Goal: Task Accomplishment & Management: Complete application form

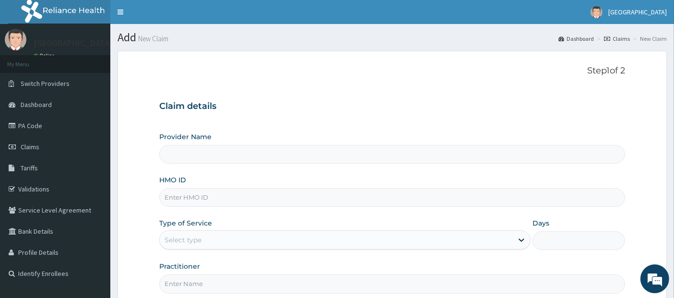
click at [308, 198] on input "HMO ID" at bounding box center [392, 197] width 467 height 19
type input "SL"
type input "[GEOGRAPHIC_DATA]"
type input "SLB/10276/A"
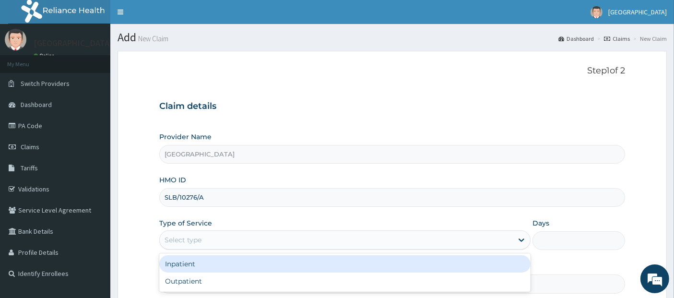
click at [300, 235] on div "Select type" at bounding box center [336, 239] width 353 height 15
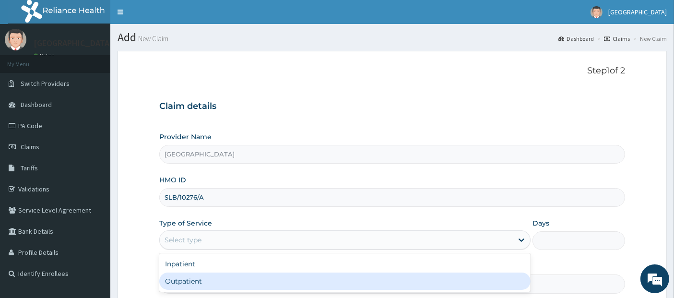
type input "1"
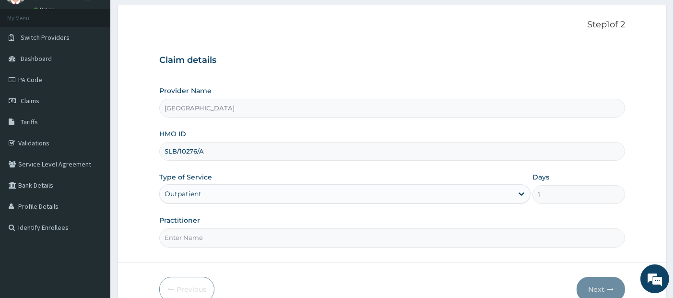
scroll to position [95, 0]
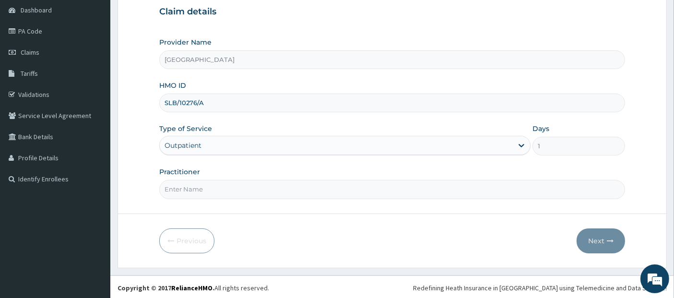
click at [307, 186] on input "Practitioner" at bounding box center [392, 189] width 467 height 19
type input "[PERSON_NAME]"
click at [610, 247] on button "Next" at bounding box center [601, 240] width 48 height 25
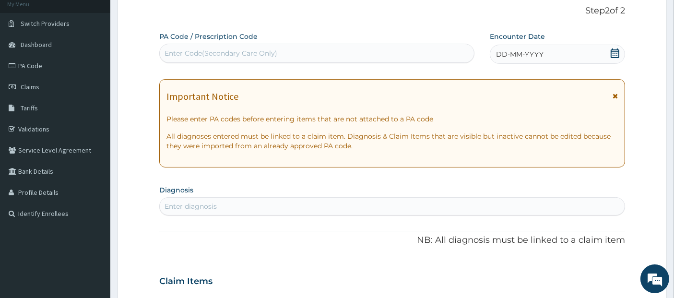
scroll to position [0, 0]
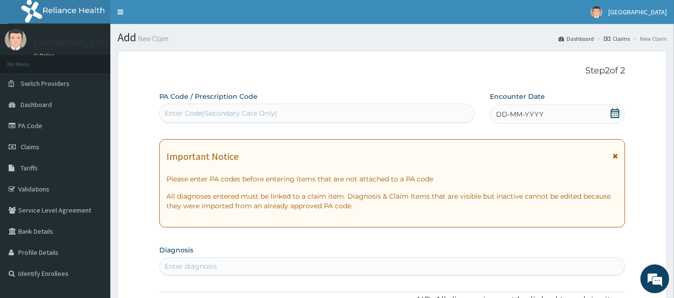
click at [619, 112] on icon at bounding box center [615, 113] width 9 height 10
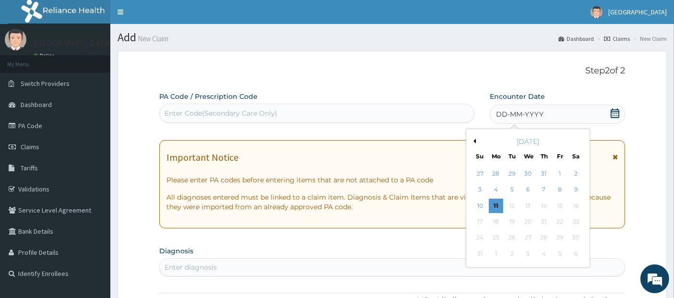
click at [473, 139] on button "Previous Month" at bounding box center [473, 141] width 5 height 5
click at [492, 232] on div "28" at bounding box center [496, 238] width 14 height 14
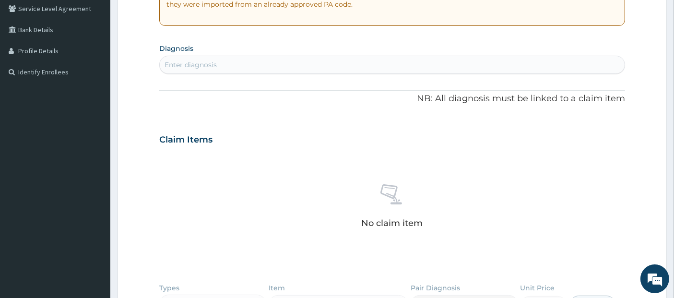
scroll to position [244, 0]
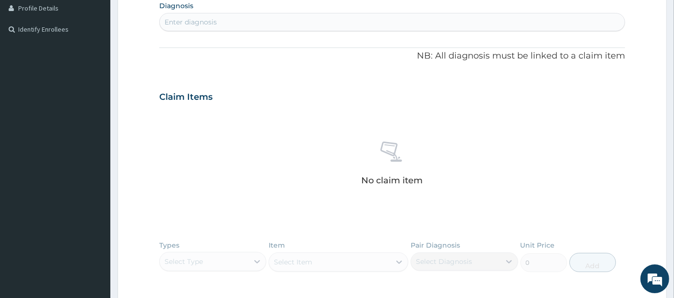
click at [455, 23] on div "Enter diagnosis" at bounding box center [393, 21] width 466 height 15
type input "[MEDICAL_DATA]"
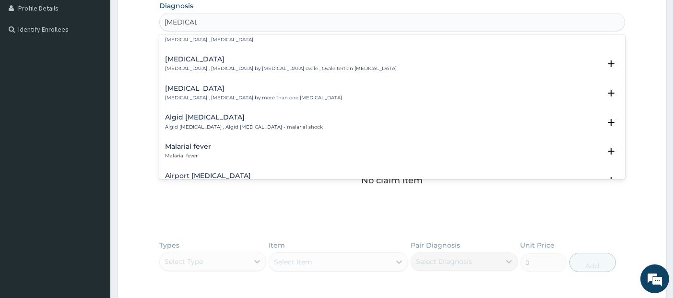
scroll to position [49, 0]
click at [398, 147] on div "Malarial fever Malarial fever" at bounding box center [392, 152] width 455 height 17
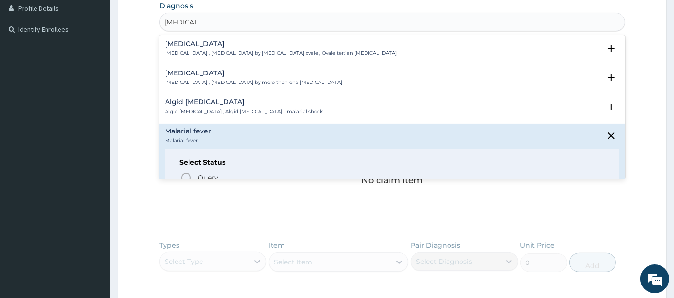
scroll to position [83, 0]
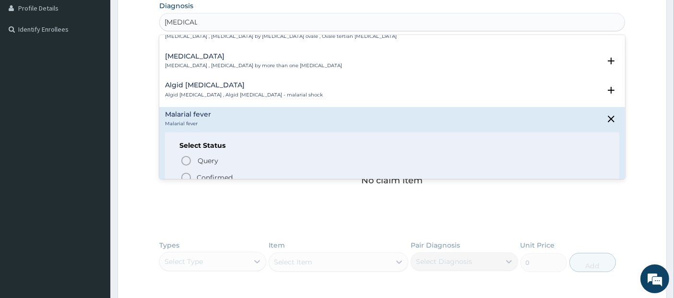
click at [402, 172] on span "Confirmed" at bounding box center [392, 178] width 425 height 12
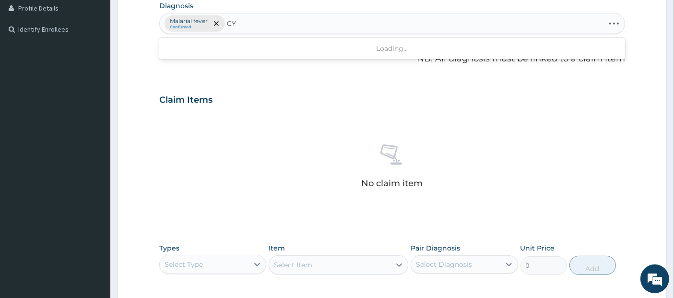
type input "C"
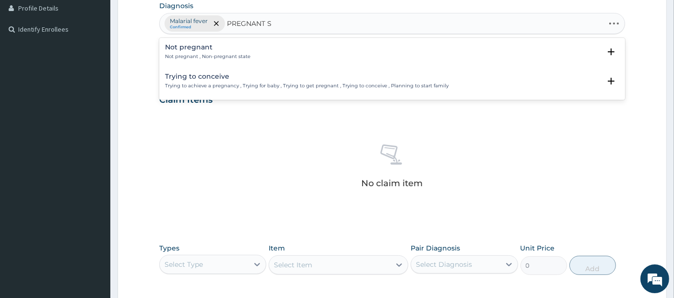
type input "PREGNANT"
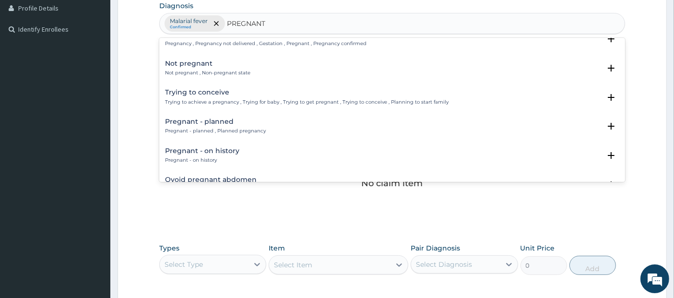
scroll to position [0, 0]
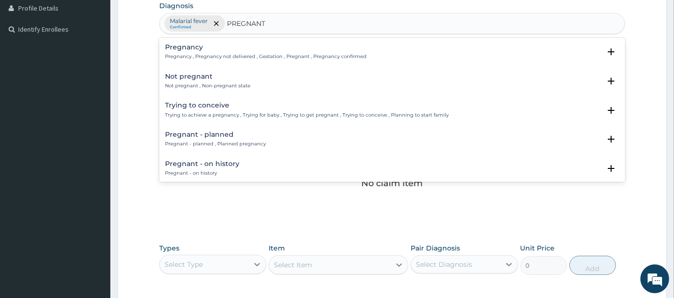
click at [282, 55] on p "Pregnancy , Pregnancy not delivered , Gestation , Pregnant , Pregnancy confirmed" at bounding box center [266, 56] width 202 height 7
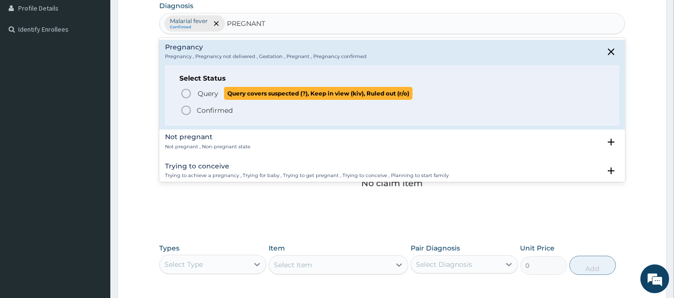
click at [288, 94] on span "Query covers suspected (?), Keep in view (kiv), Ruled out (r/o)" at bounding box center [318, 93] width 189 height 13
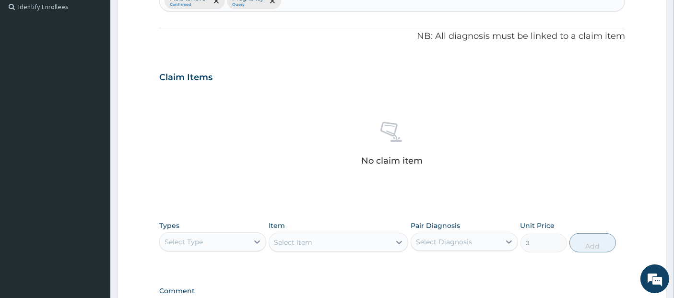
scroll to position [392, 0]
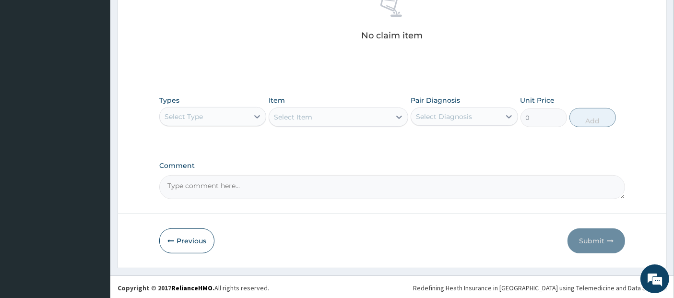
click at [228, 114] on div "Select Type" at bounding box center [204, 116] width 89 height 15
click at [304, 120] on div "Select Item" at bounding box center [339, 117] width 140 height 19
click at [309, 112] on div "Select Item" at bounding box center [293, 117] width 38 height 10
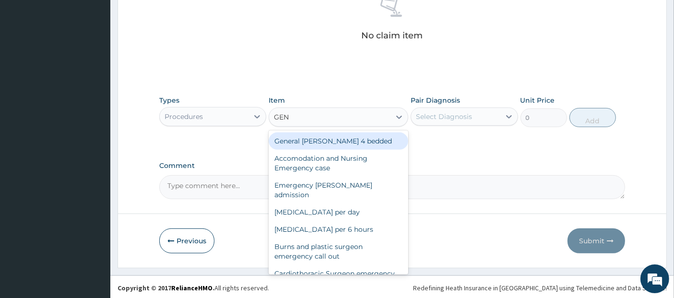
type input "GENE"
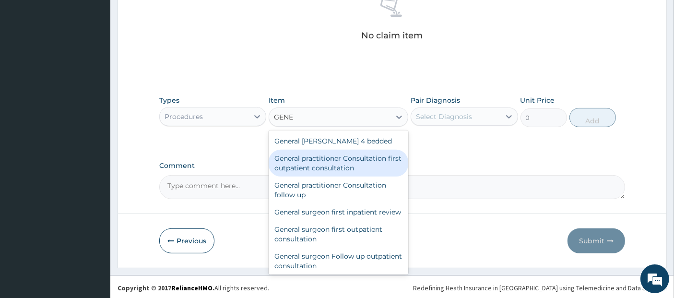
type input "3795"
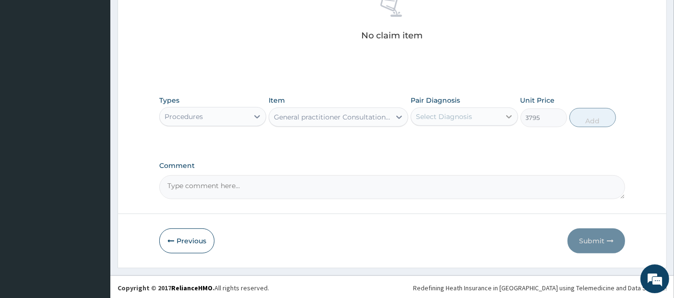
click at [502, 117] on div at bounding box center [509, 116] width 17 height 17
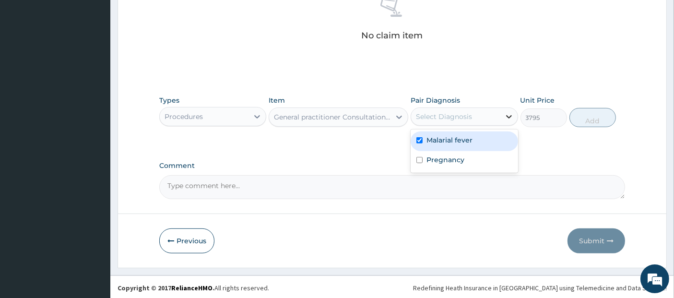
checkbox input "true"
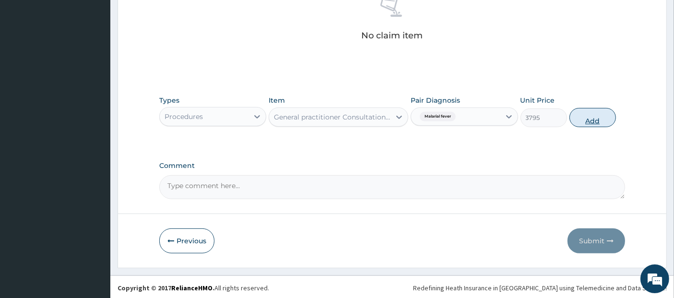
click at [584, 117] on button "Add" at bounding box center [593, 117] width 47 height 19
type input "0"
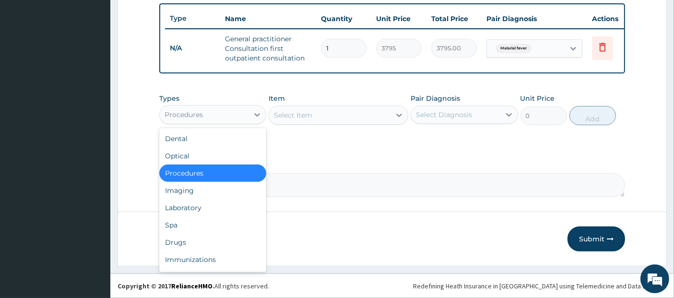
click at [236, 115] on div "Procedures" at bounding box center [204, 114] width 89 height 15
click at [235, 198] on div "Imaging" at bounding box center [212, 190] width 107 height 17
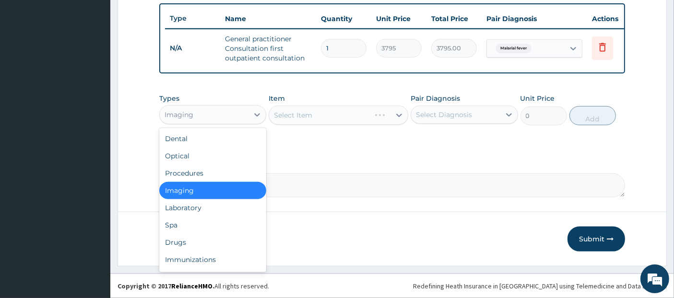
click at [222, 115] on div "Imaging" at bounding box center [204, 114] width 89 height 15
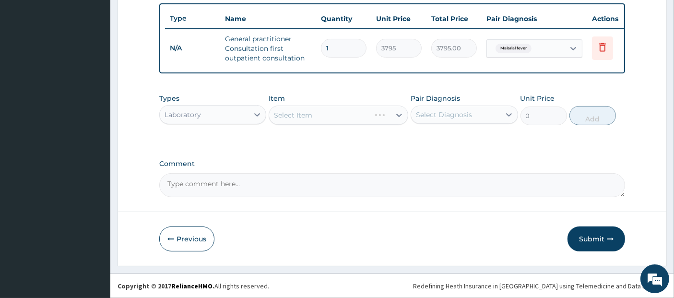
click at [305, 114] on div "Select Item" at bounding box center [339, 115] width 140 height 19
click at [305, 114] on div "Select Item" at bounding box center [293, 115] width 38 height 10
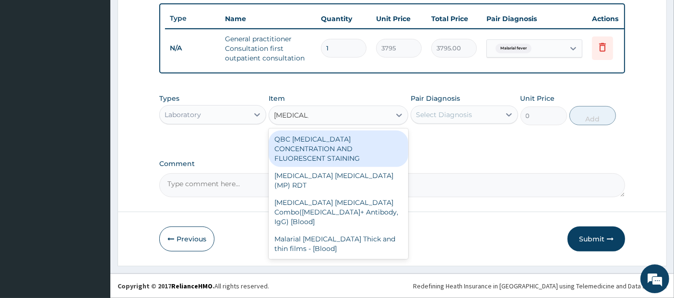
type input "[MEDICAL_DATA] P"
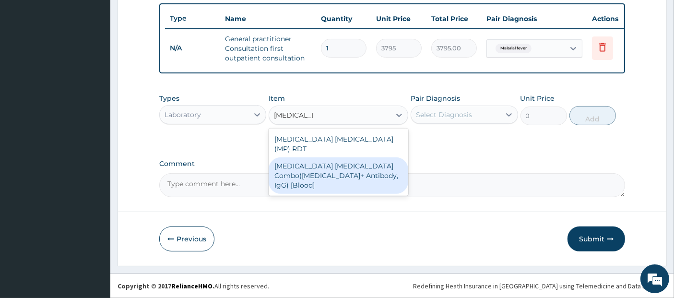
type input "1725"
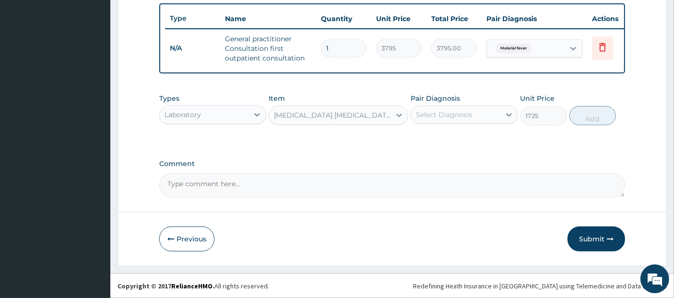
click at [437, 108] on div "Select Diagnosis" at bounding box center [455, 114] width 89 height 15
checkbox input "true"
click at [584, 120] on button "Add" at bounding box center [593, 115] width 47 height 19
type input "0"
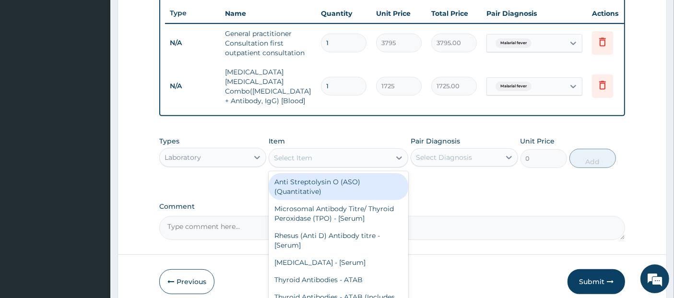
click at [372, 153] on div "Select Item" at bounding box center [329, 157] width 121 height 15
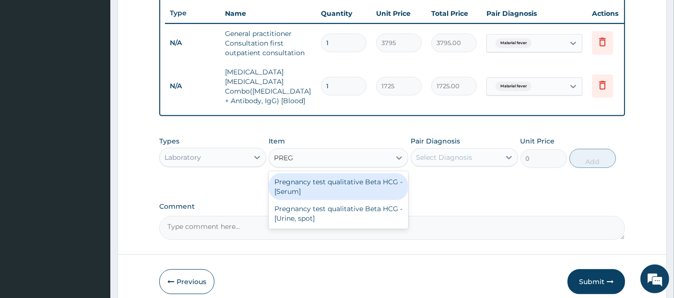
type input "PREGN"
click at [359, 179] on div "Pregnancy test qualitative Beta HCG - [Serum]" at bounding box center [339, 186] width 140 height 27
type input "1380"
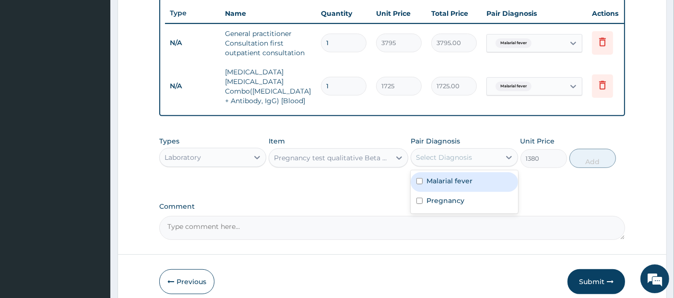
click at [458, 150] on div "Select Diagnosis" at bounding box center [455, 157] width 89 height 15
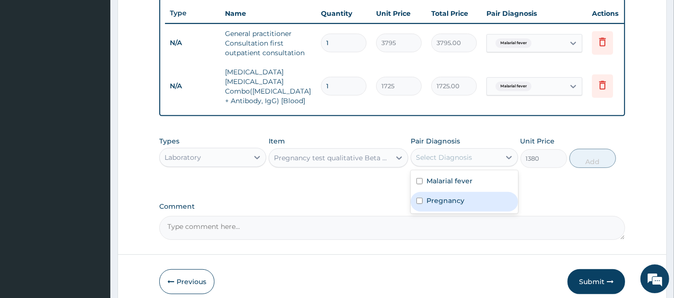
click at [465, 194] on div "Pregnancy" at bounding box center [464, 202] width 107 height 20
checkbox input "true"
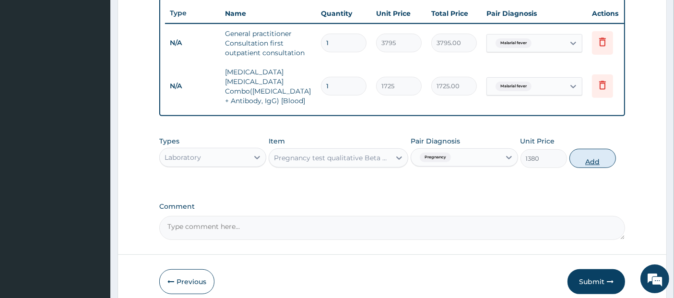
click at [591, 149] on button "Add" at bounding box center [593, 158] width 47 height 19
type input "0"
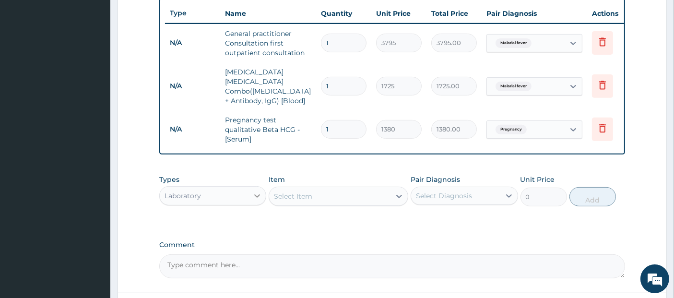
click at [255, 187] on div at bounding box center [257, 195] width 17 height 17
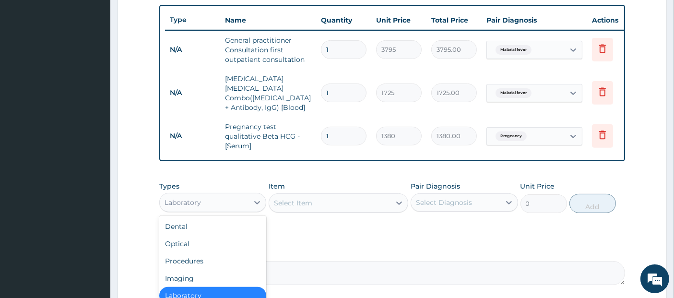
scroll to position [436, 0]
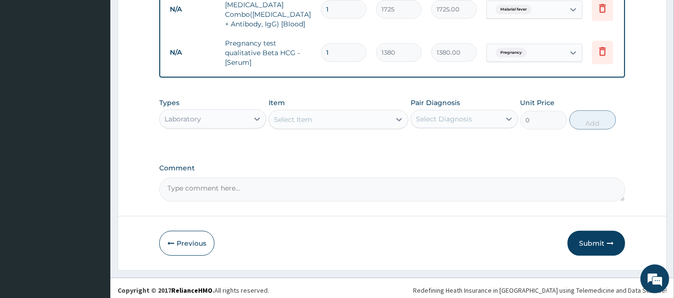
click at [180, 235] on button "Previous" at bounding box center [186, 243] width 55 height 25
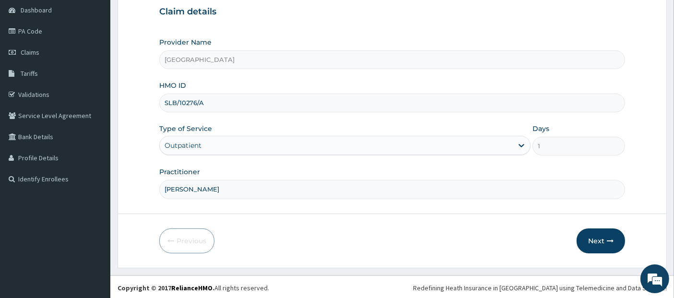
click at [207, 99] on input "SLB/10276/A" at bounding box center [392, 103] width 467 height 19
type input "S"
type input "FCC/15057/A"
click at [600, 230] on button "Next" at bounding box center [601, 240] width 48 height 25
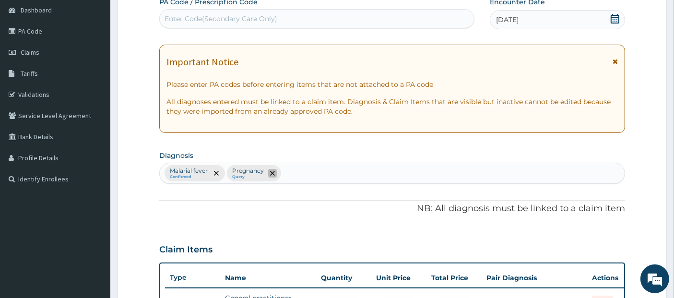
click at [270, 172] on icon "remove selection option" at bounding box center [272, 173] width 5 height 5
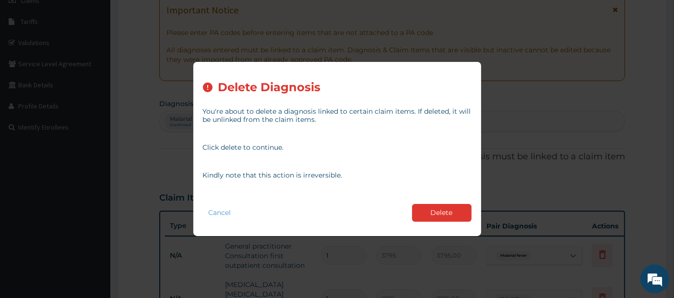
scroll to position [148, 0]
click at [442, 214] on button "Delete" at bounding box center [442, 213] width 60 height 18
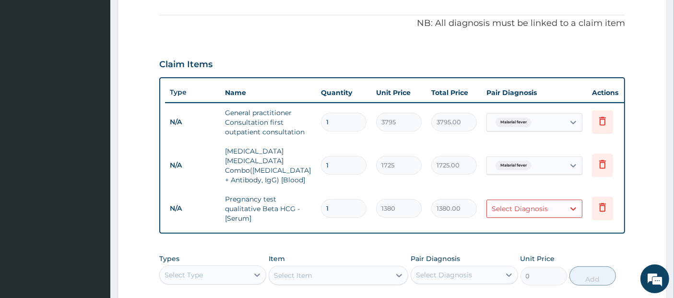
scroll to position [289, 0]
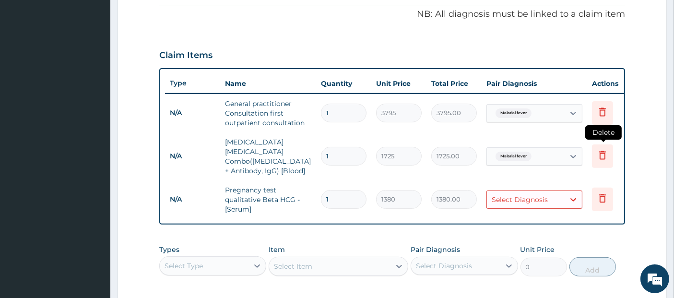
click at [606, 149] on icon at bounding box center [603, 155] width 12 height 12
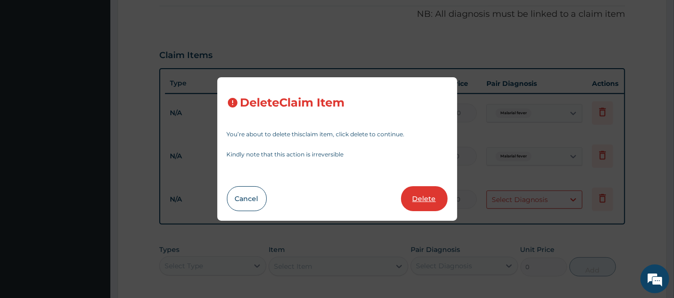
click at [417, 200] on button "Delete" at bounding box center [424, 198] width 47 height 25
type input "1380"
type input "1380.00"
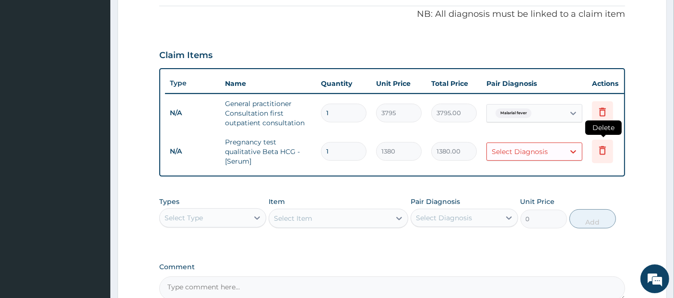
click at [599, 147] on icon at bounding box center [603, 150] width 12 height 12
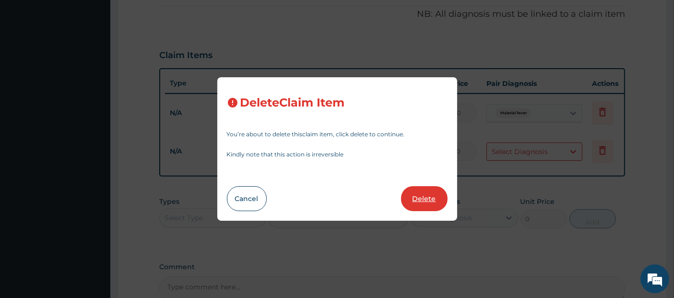
click at [424, 204] on button "Delete" at bounding box center [424, 198] width 47 height 25
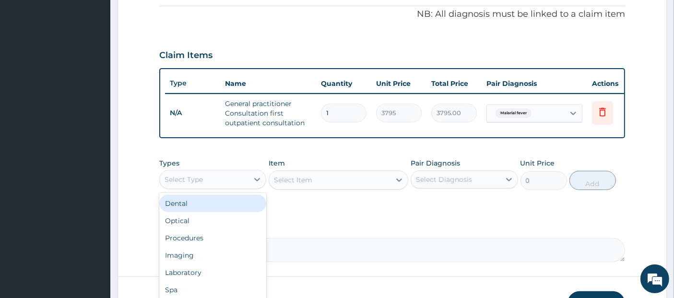
click at [238, 187] on div "Select Type" at bounding box center [204, 179] width 89 height 15
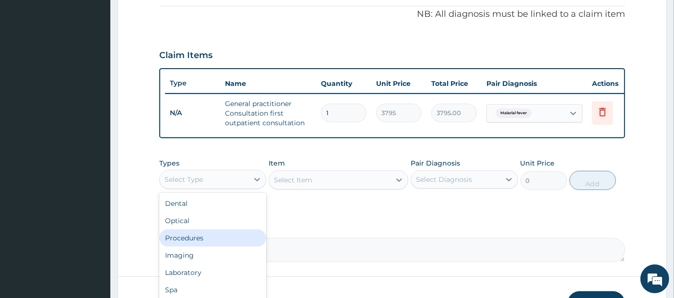
scroll to position [33, 0]
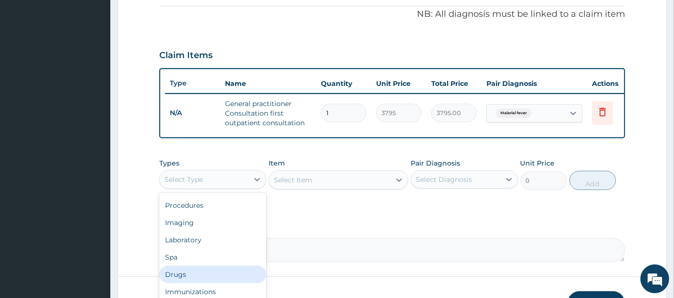
click at [226, 280] on div "Drugs" at bounding box center [212, 274] width 107 height 17
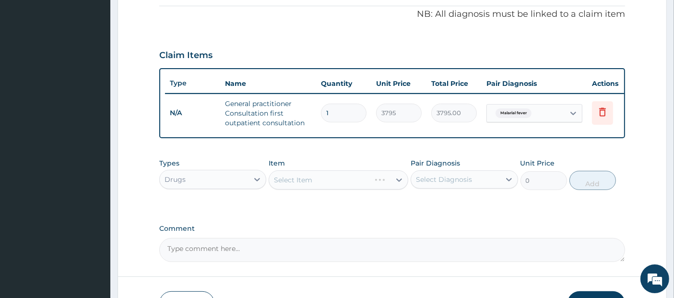
click at [354, 181] on div "Select Item" at bounding box center [339, 179] width 140 height 19
click at [354, 181] on div "Select Item" at bounding box center [329, 179] width 121 height 15
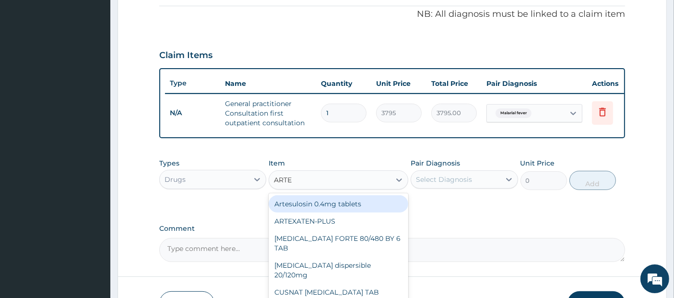
type input "ARTEM"
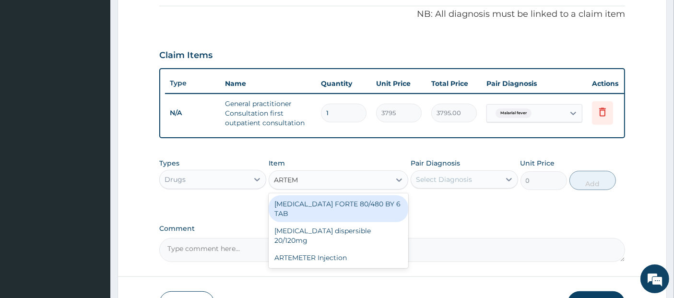
click at [366, 212] on div "[MEDICAL_DATA] FORTE 80/480 BY 6 TAB" at bounding box center [339, 208] width 140 height 27
type input "480.7"
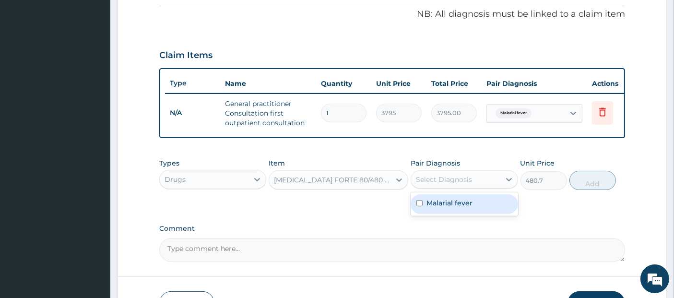
click at [445, 184] on div "Select Diagnosis" at bounding box center [444, 180] width 56 height 10
click at [456, 206] on label "Malarial fever" at bounding box center [450, 203] width 46 height 10
checkbox input "true"
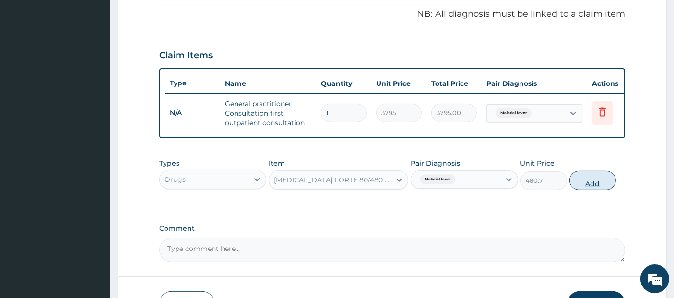
click at [584, 187] on button "Add" at bounding box center [593, 180] width 47 height 19
type input "0"
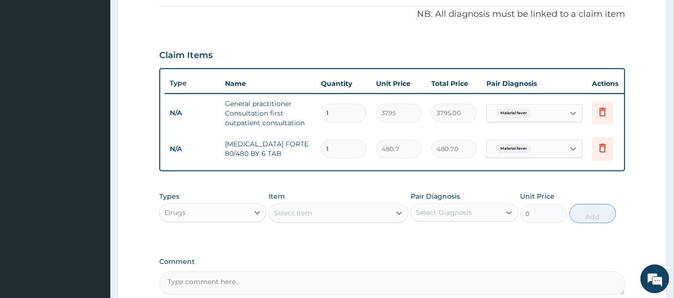
click at [358, 216] on div "Select Item" at bounding box center [329, 212] width 121 height 15
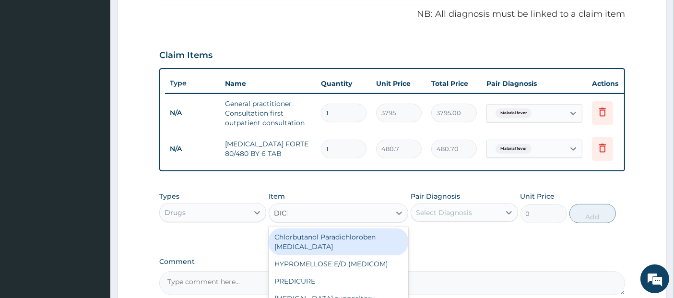
type input "DICLO"
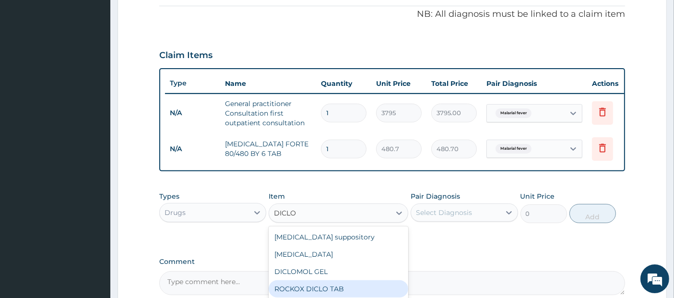
click at [361, 287] on div "ROCKOX DICLO TAB" at bounding box center [339, 288] width 140 height 17
type input "88.55"
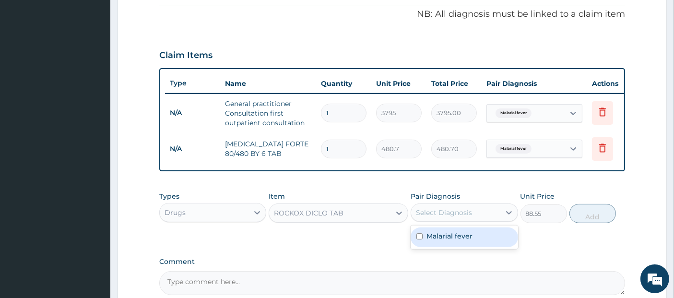
click at [445, 216] on div "Select Diagnosis" at bounding box center [444, 213] width 56 height 10
click at [446, 241] on label "Malarial fever" at bounding box center [450, 236] width 46 height 10
checkbox input "true"
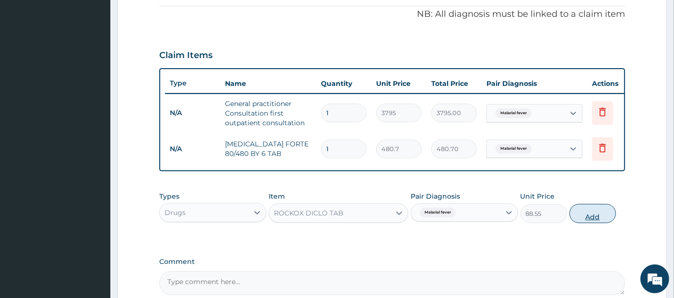
click at [578, 219] on button "Add" at bounding box center [593, 213] width 47 height 19
type input "0"
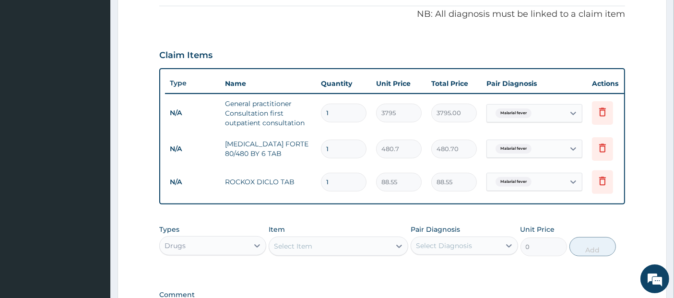
type input "10"
type input "885.50"
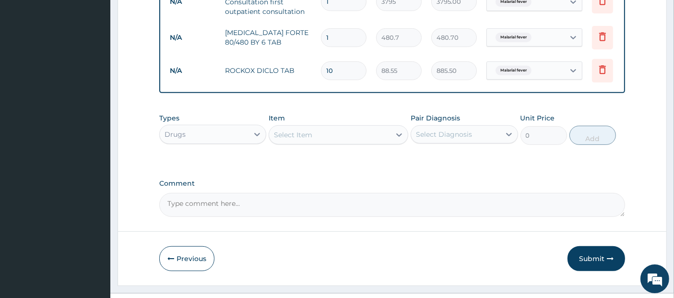
scroll to position [426, 0]
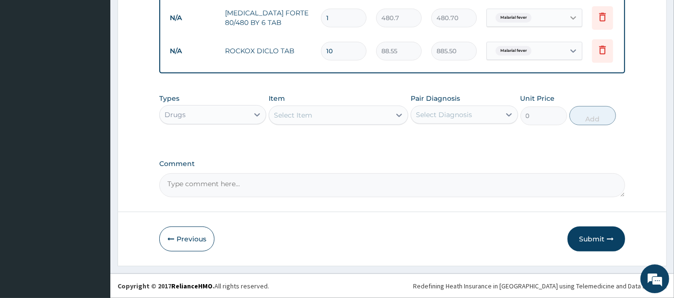
type input "10"
